Goal: Check status: Check status

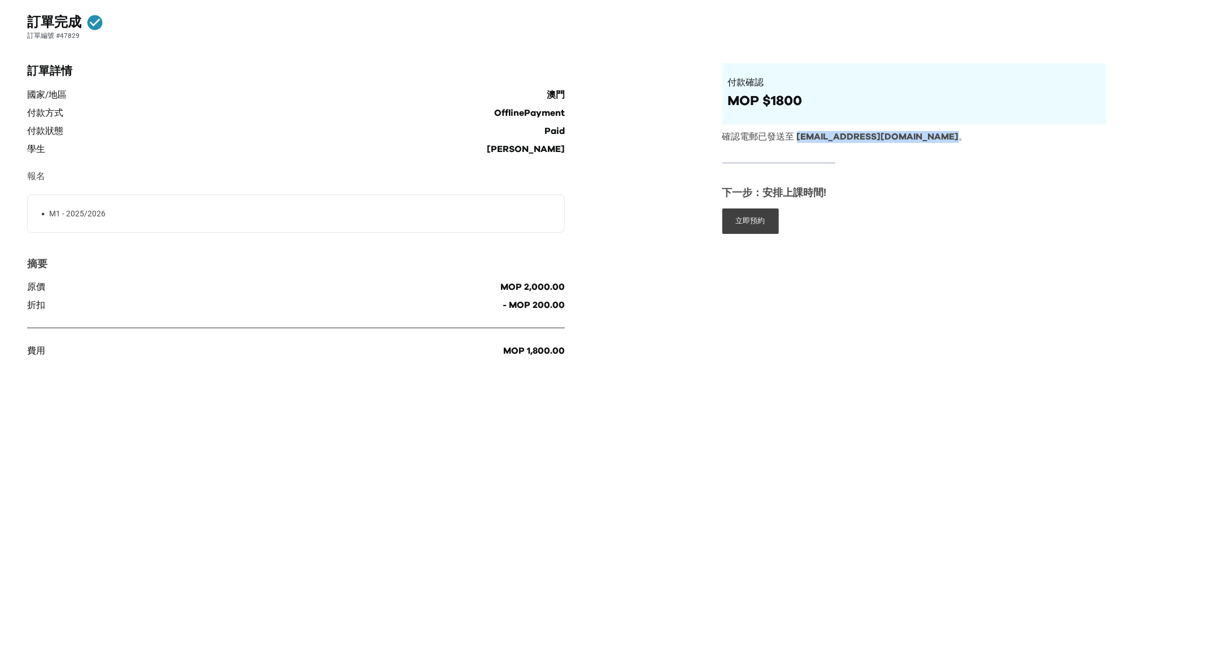
drag, startPoint x: 796, startPoint y: 138, endPoint x: 940, endPoint y: 141, distance: 144.0
click at [940, 141] on p "確認電郵已發送至 annabelleieong1990@gmail.com 。" at bounding box center [914, 137] width 384 height 12
copy span "annabelleieong1990@gmail.com"
